Goal: Task Accomplishment & Management: Manage account settings

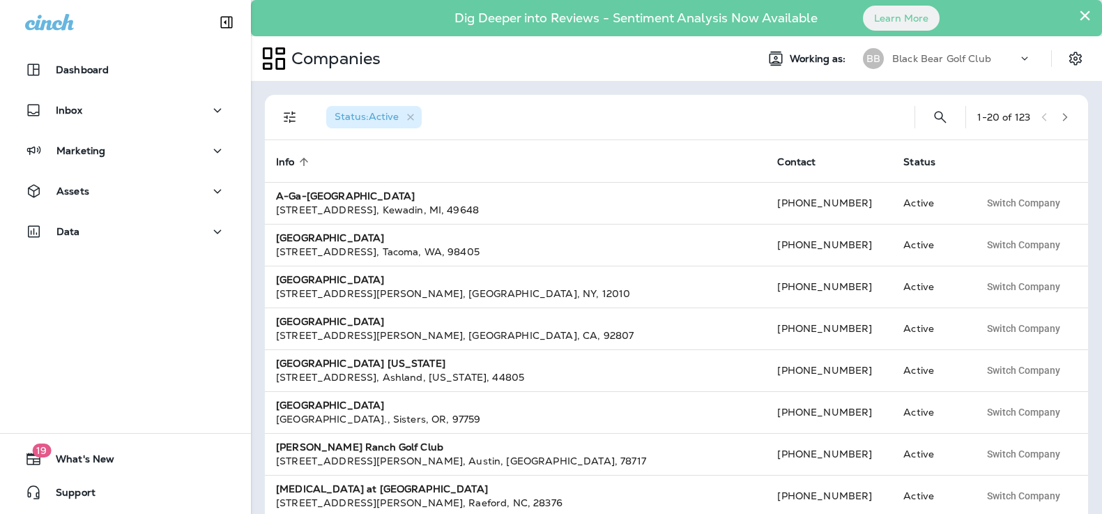
click at [943, 49] on div "Black Bear Golf Club" at bounding box center [954, 58] width 125 height 21
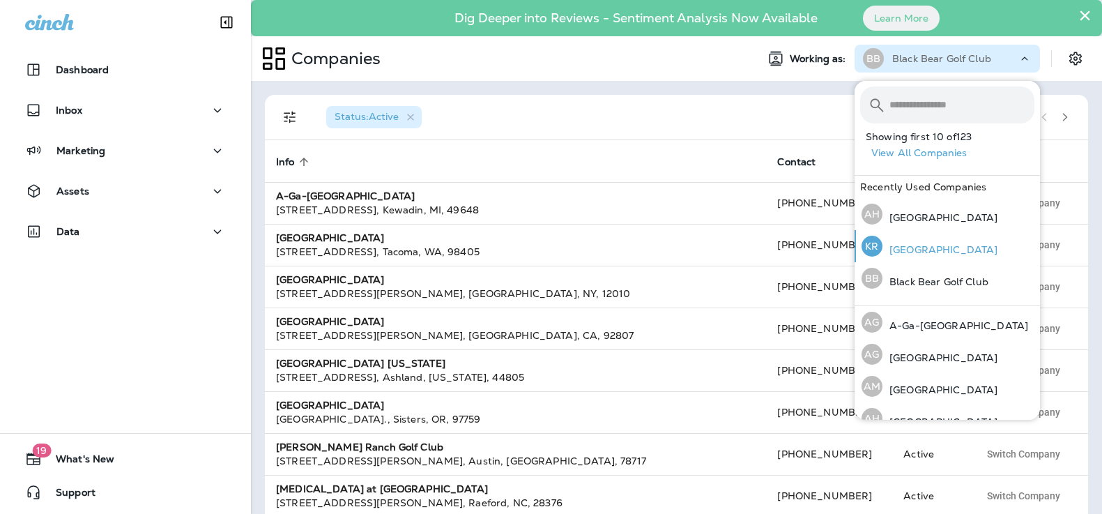
click at [943, 245] on p "[GEOGRAPHIC_DATA]" at bounding box center [940, 249] width 115 height 11
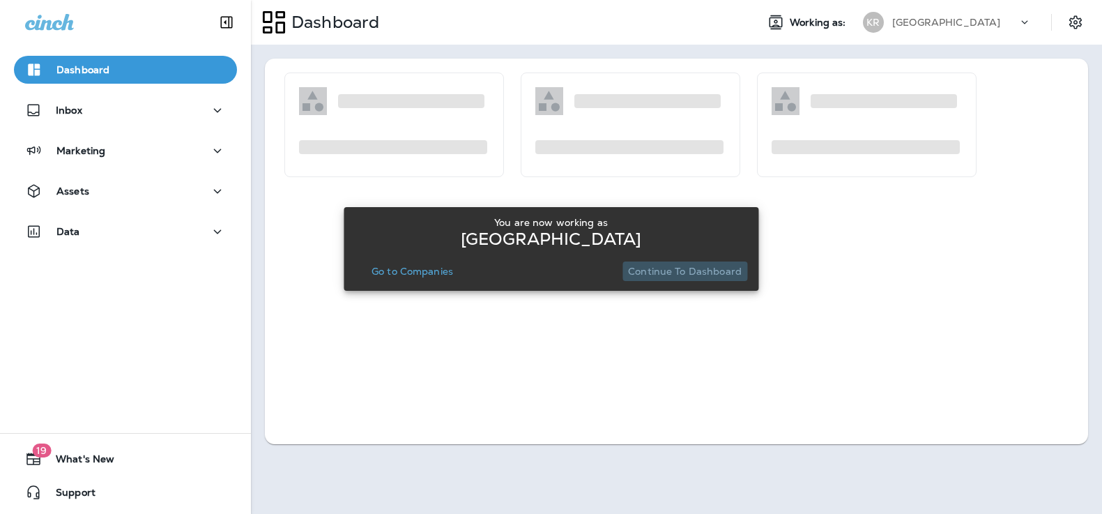
click at [692, 262] on button "Continue to Dashboard" at bounding box center [685, 271] width 125 height 20
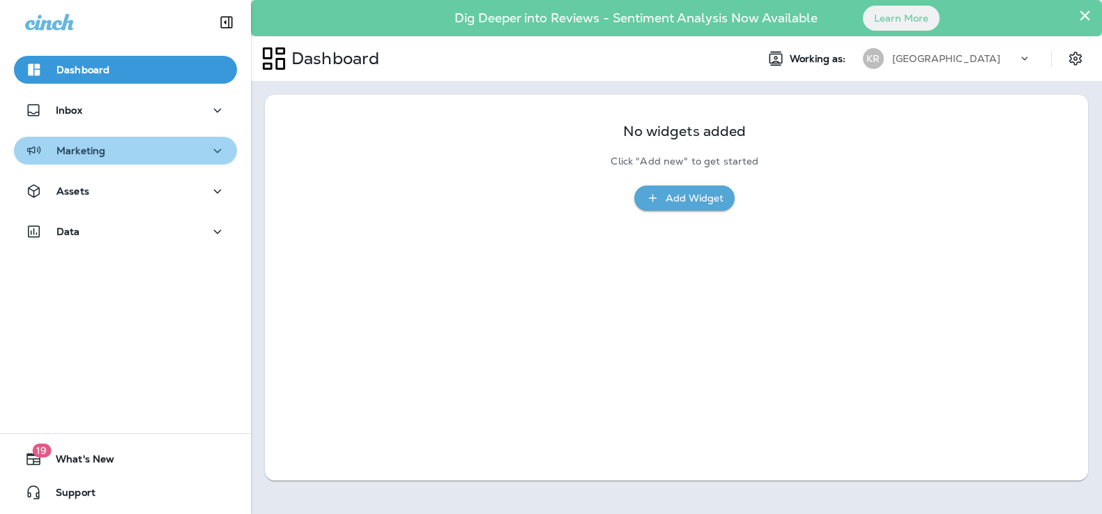
click at [167, 157] on div "Marketing" at bounding box center [125, 150] width 201 height 17
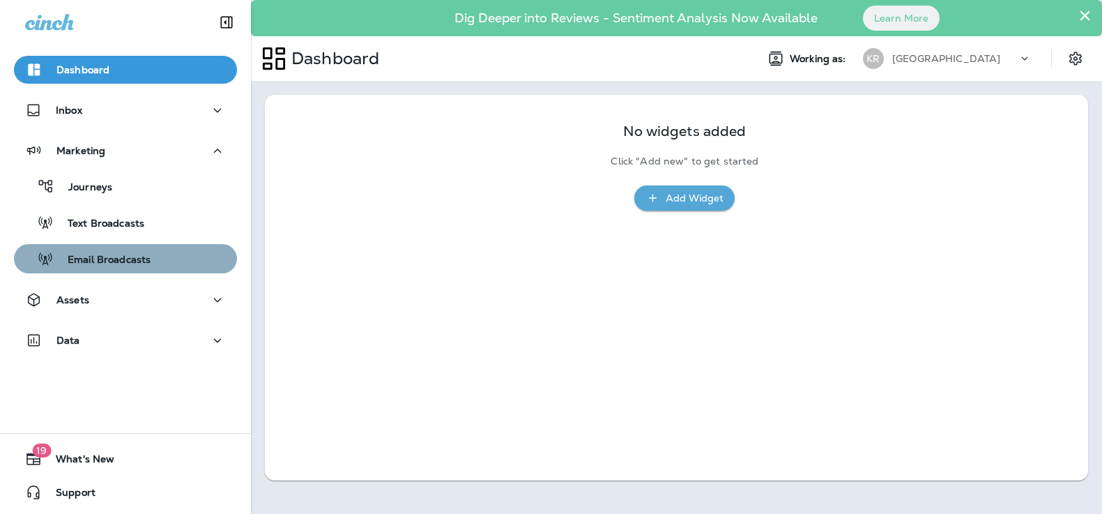
click at [134, 259] on p "Email Broadcasts" at bounding box center [102, 260] width 97 height 13
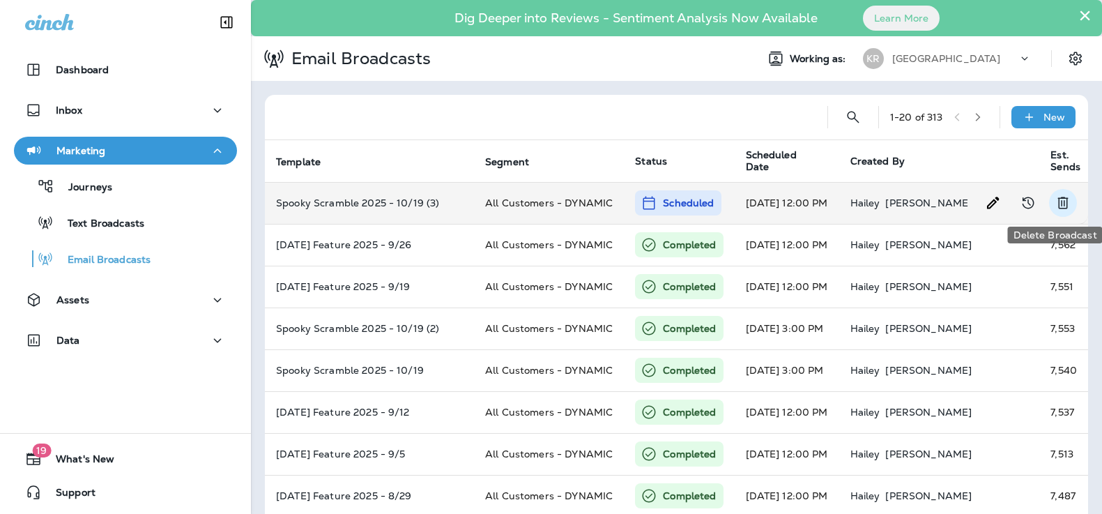
click at [1065, 204] on icon "Delete Broadcast" at bounding box center [1063, 203] width 10 height 12
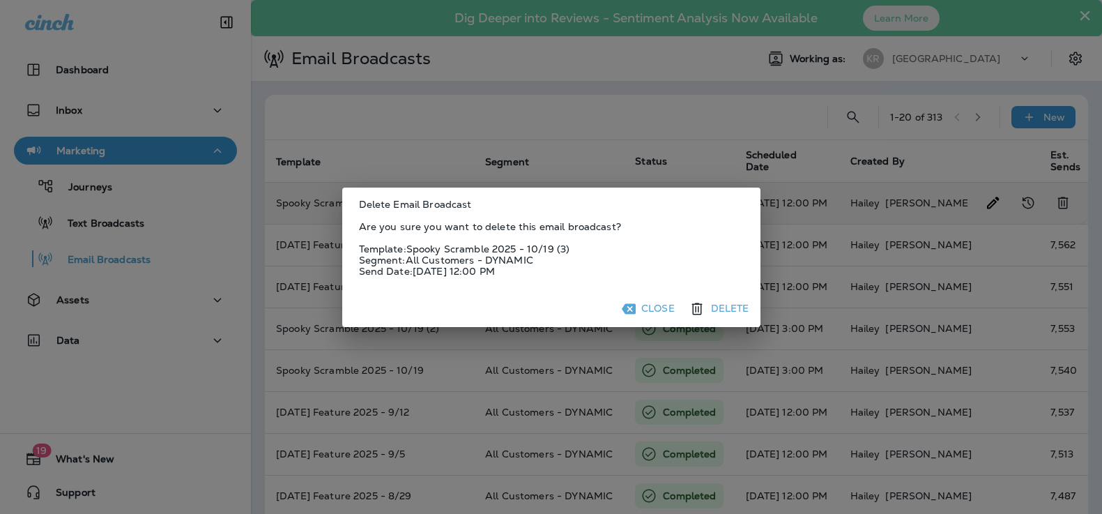
click at [725, 309] on button "Delete" at bounding box center [720, 308] width 69 height 25
